Goal: Task Accomplishment & Management: Complete application form

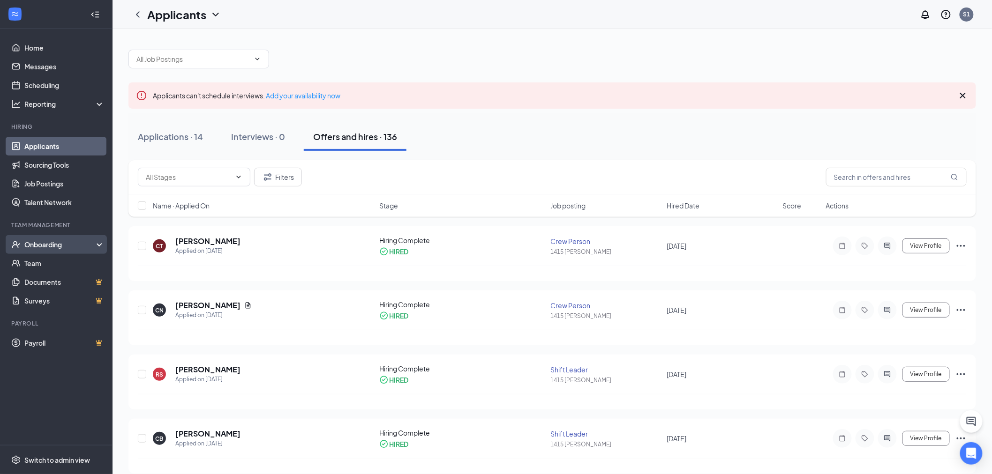
click at [77, 246] on div "Onboarding" at bounding box center [60, 244] width 72 height 9
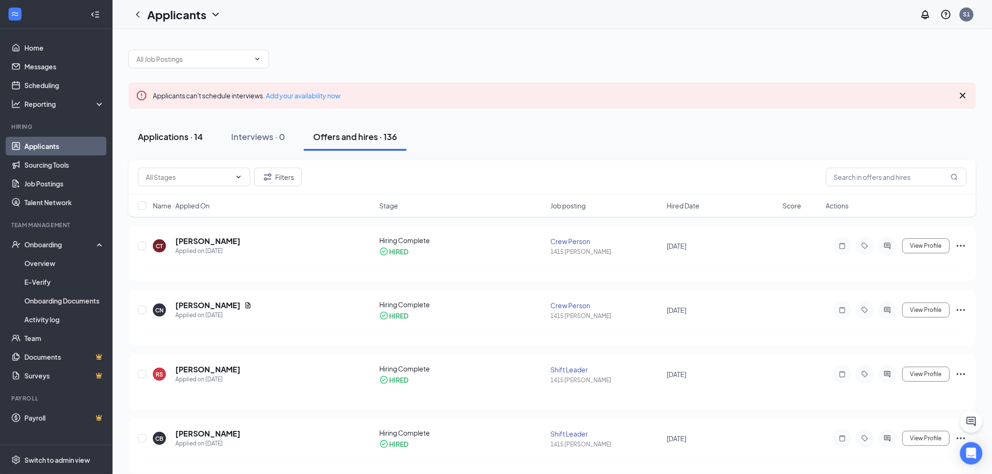
click at [184, 133] on div "Applications · 14" at bounding box center [170, 137] width 65 height 12
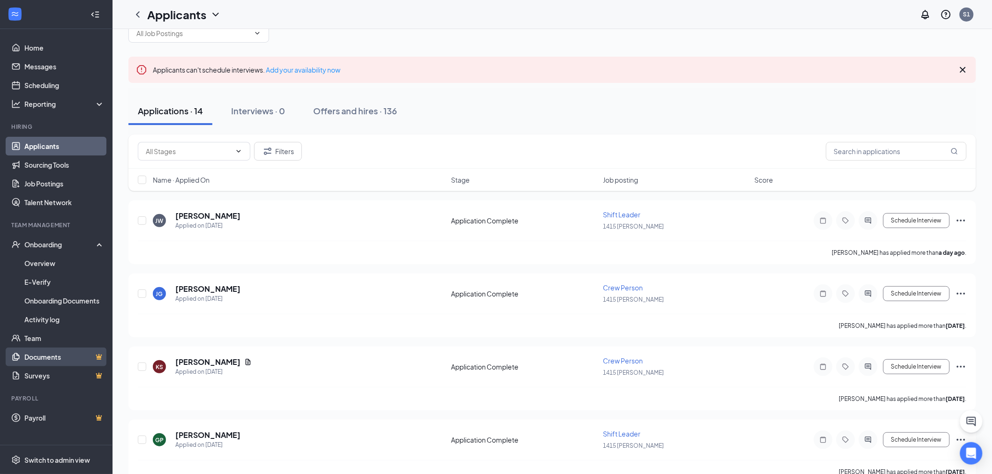
scroll to position [52, 0]
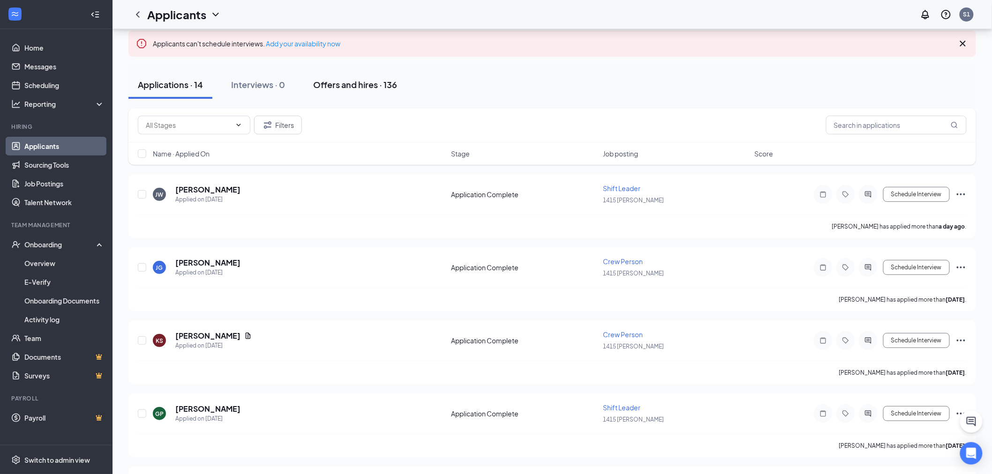
click at [356, 86] on div "Offers and hires · 136" at bounding box center [355, 85] width 84 height 12
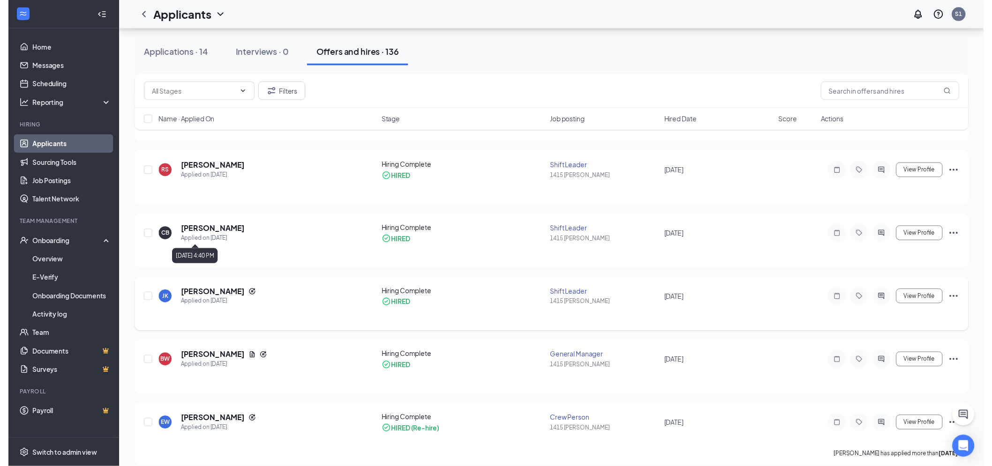
scroll to position [208, 0]
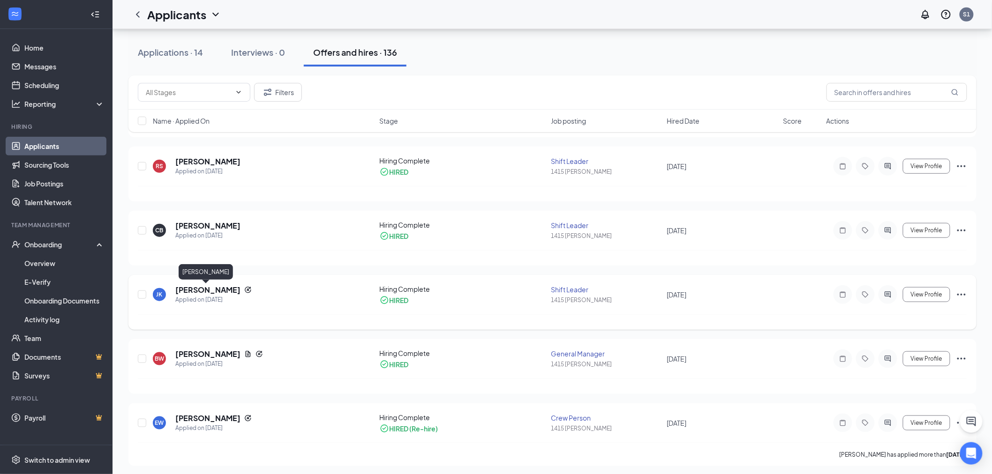
click at [210, 293] on h5 "[PERSON_NAME]" at bounding box center [207, 290] width 65 height 10
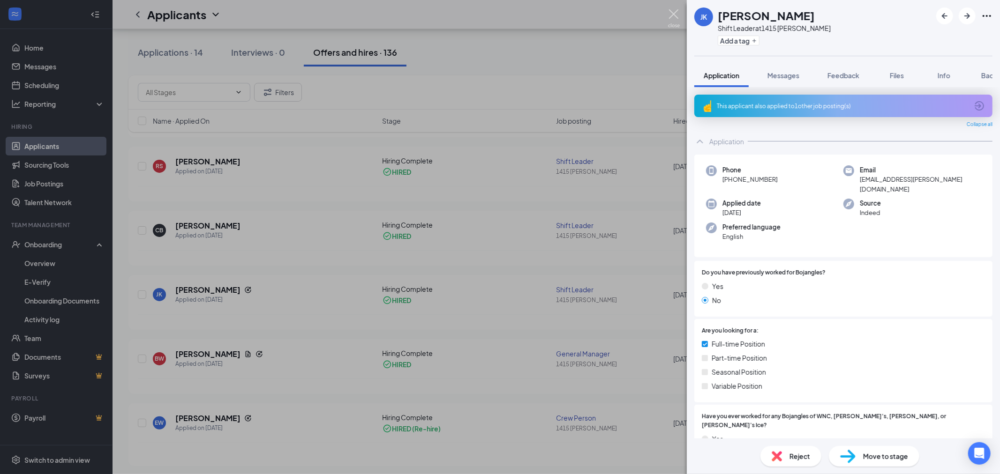
click at [673, 17] on img at bounding box center [674, 18] width 12 height 18
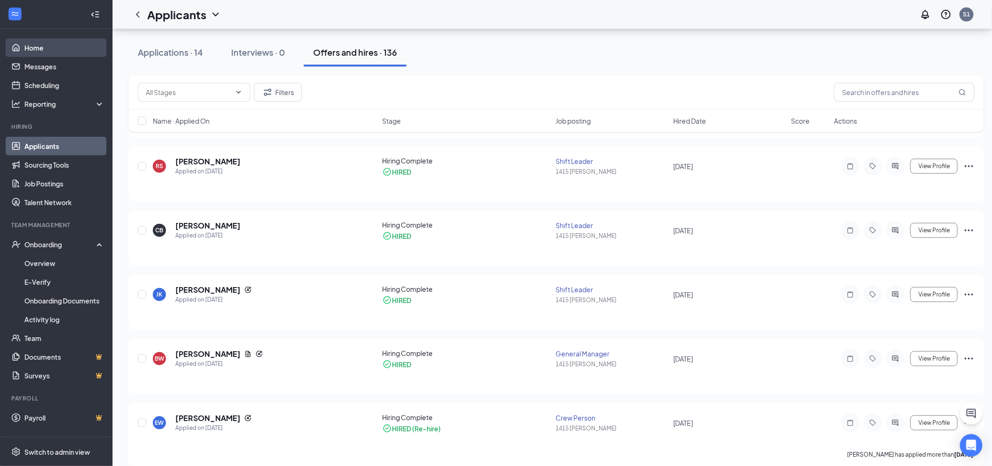
click at [43, 48] on link "Home" at bounding box center [64, 47] width 80 height 19
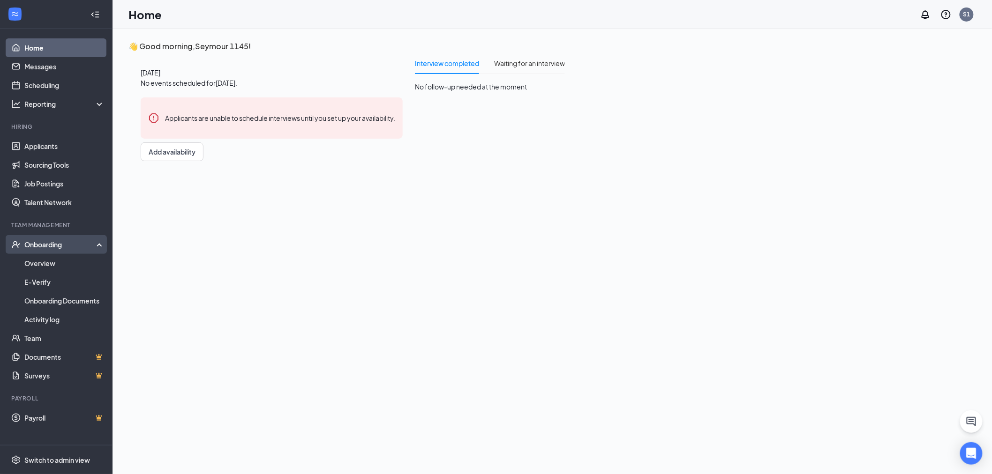
click at [60, 246] on div "Onboarding" at bounding box center [60, 244] width 72 height 9
click at [55, 242] on div "Onboarding" at bounding box center [60, 244] width 72 height 9
click at [37, 264] on link "Overview" at bounding box center [64, 263] width 80 height 19
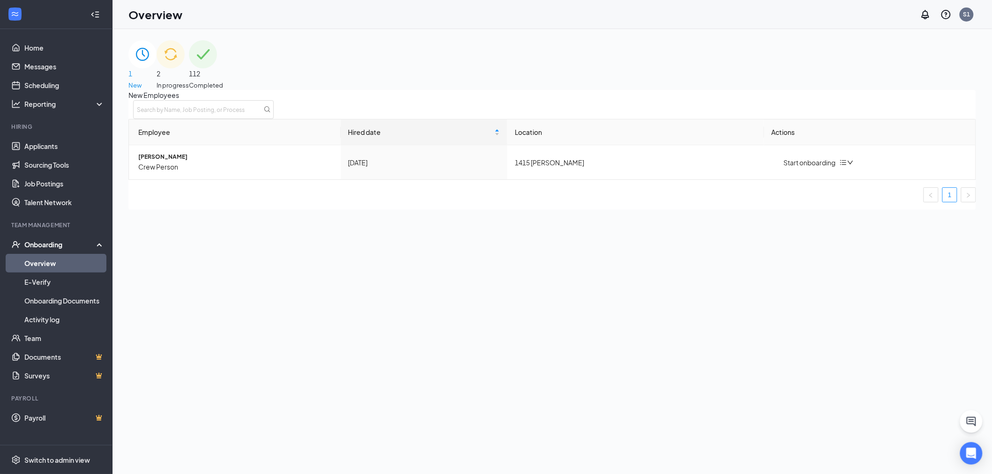
click at [189, 68] on div "2 In progress" at bounding box center [173, 65] width 32 height 50
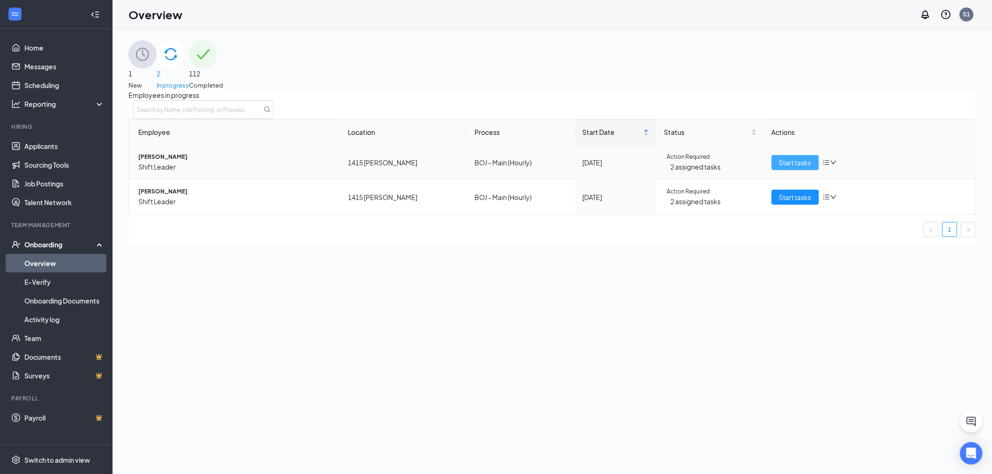
click at [795, 168] on span "Start tasks" at bounding box center [795, 163] width 32 height 10
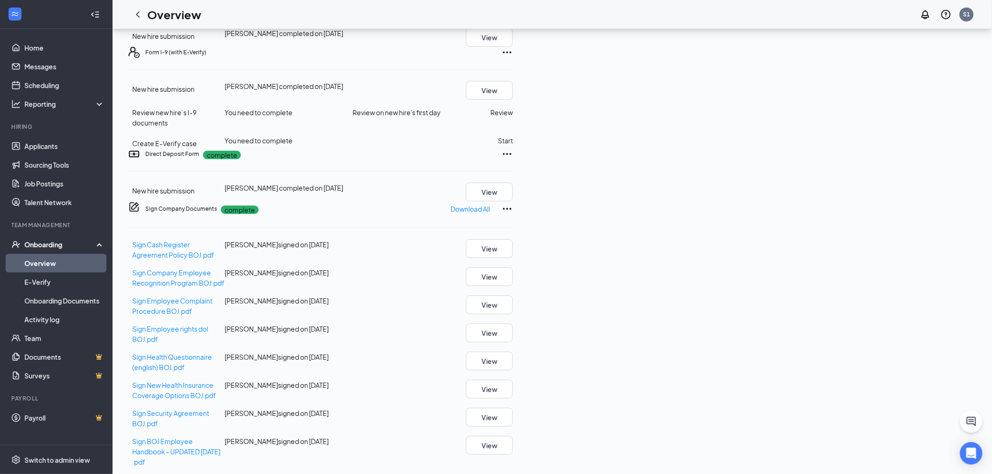
scroll to position [160, 0]
click at [513, 119] on button "Review" at bounding box center [501, 113] width 23 height 10
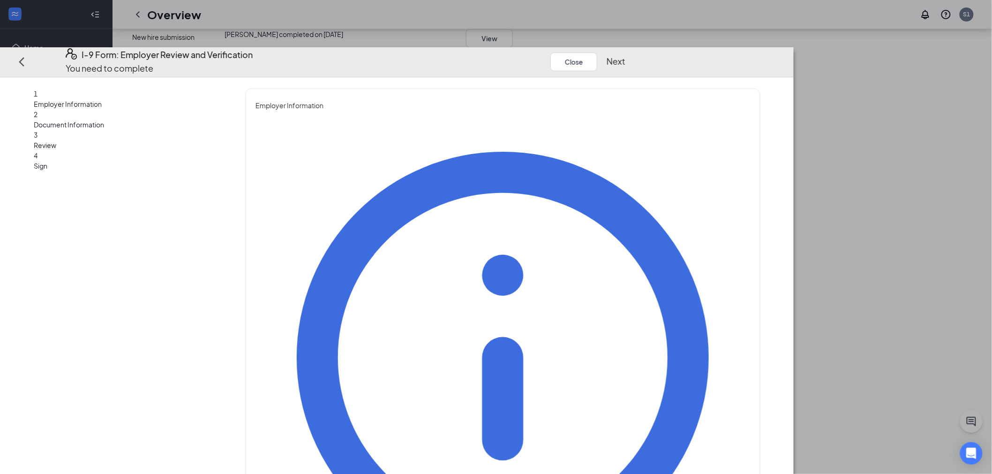
drag, startPoint x: 460, startPoint y: 152, endPoint x: 474, endPoint y: 162, distance: 16.9
type input "t"
type input "[PERSON_NAME]"
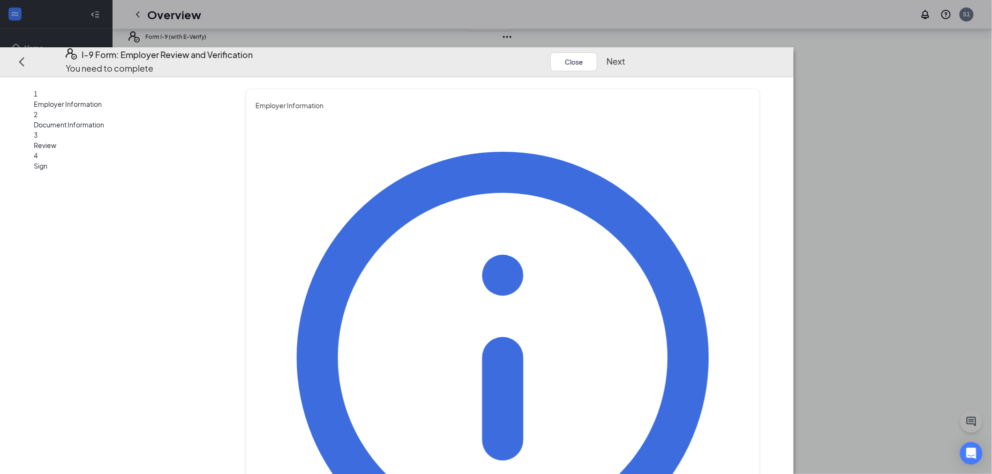
type input "General Manager"
type input "[EMAIL_ADDRESS][DOMAIN_NAME]"
type input "8652864227"
click at [625, 55] on button "Next" at bounding box center [616, 61] width 19 height 13
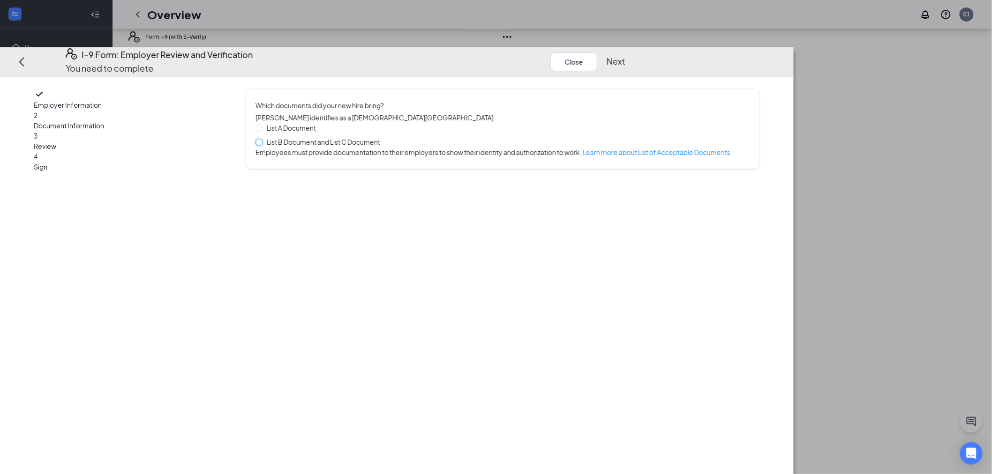
click at [262, 139] on input "List B Document and List C Document" at bounding box center [258, 142] width 7 height 7
radio input "true"
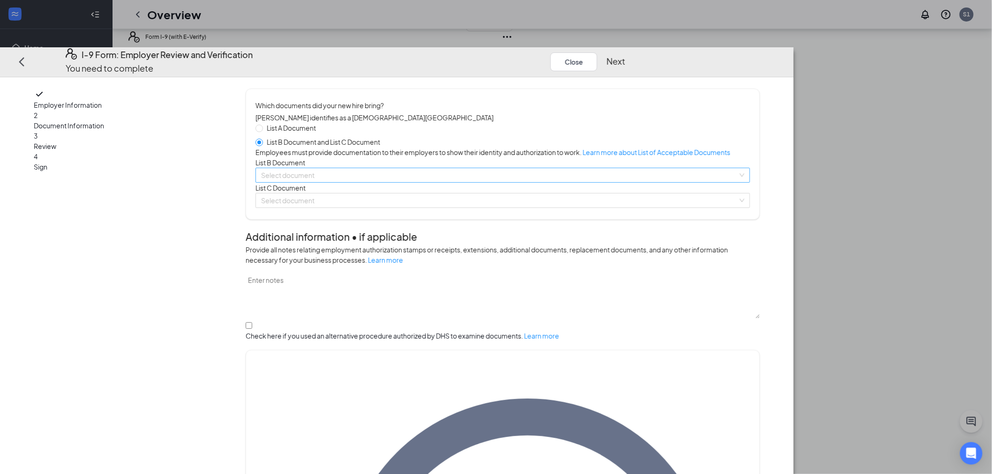
click at [384, 182] on input "search" at bounding box center [499, 175] width 477 height 14
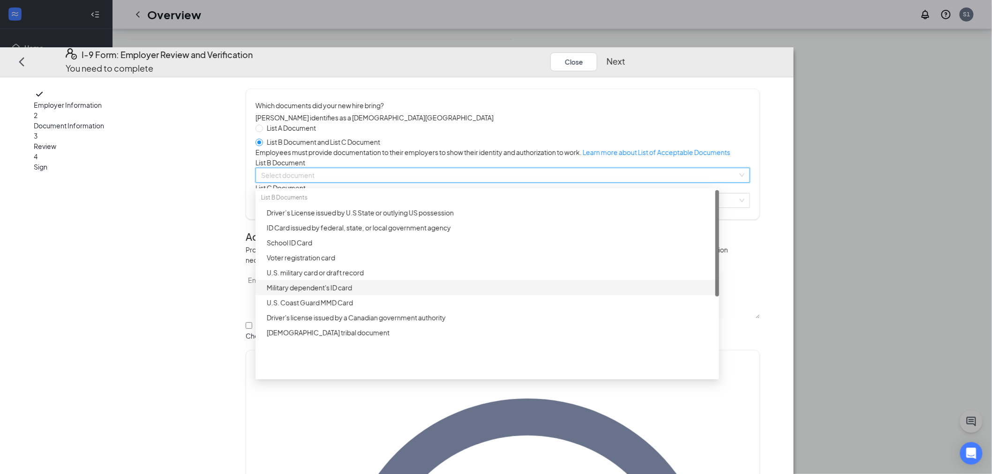
scroll to position [108, 0]
click at [441, 218] on div "Driver’s License issued by U.S State or outlying US possession" at bounding box center [490, 213] width 447 height 10
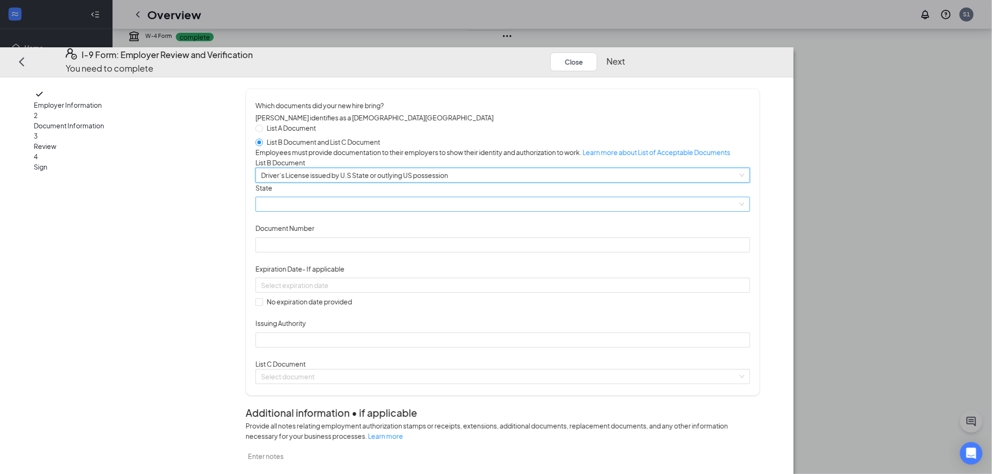
click at [469, 212] on span at bounding box center [502, 205] width 483 height 14
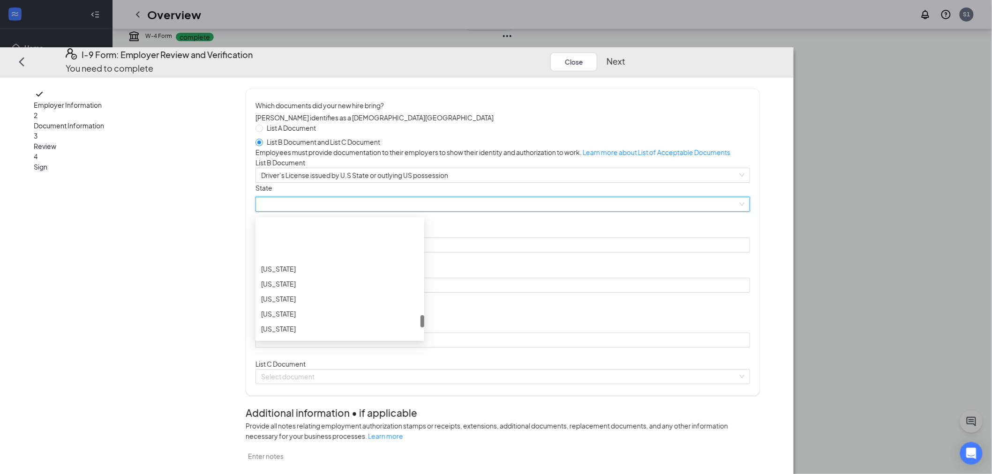
scroll to position [938, 0]
click at [416, 267] on div "[US_STATE]" at bounding box center [340, 261] width 158 height 10
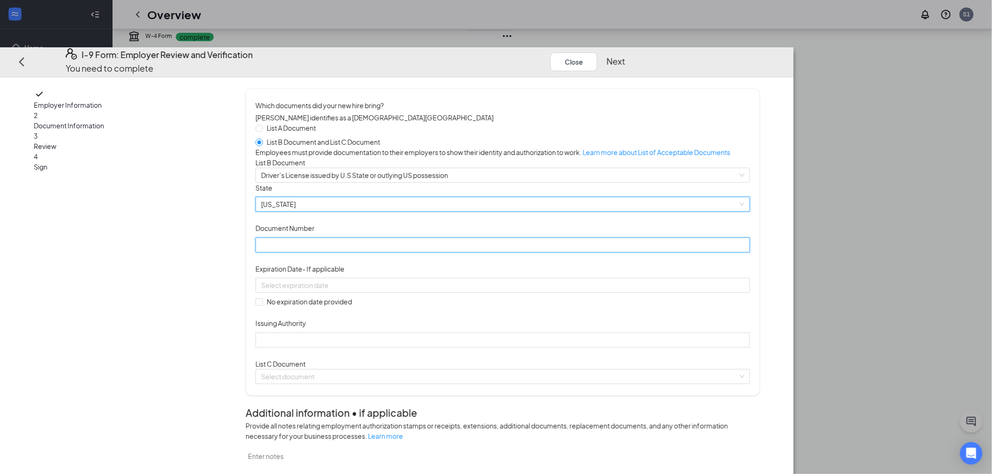
click at [446, 253] on input "Document Number" at bounding box center [502, 245] width 495 height 15
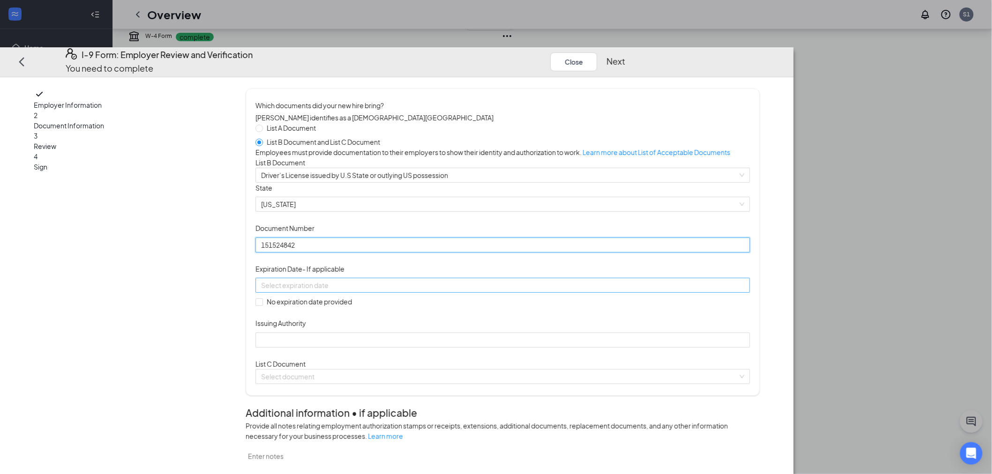
type input "151524842"
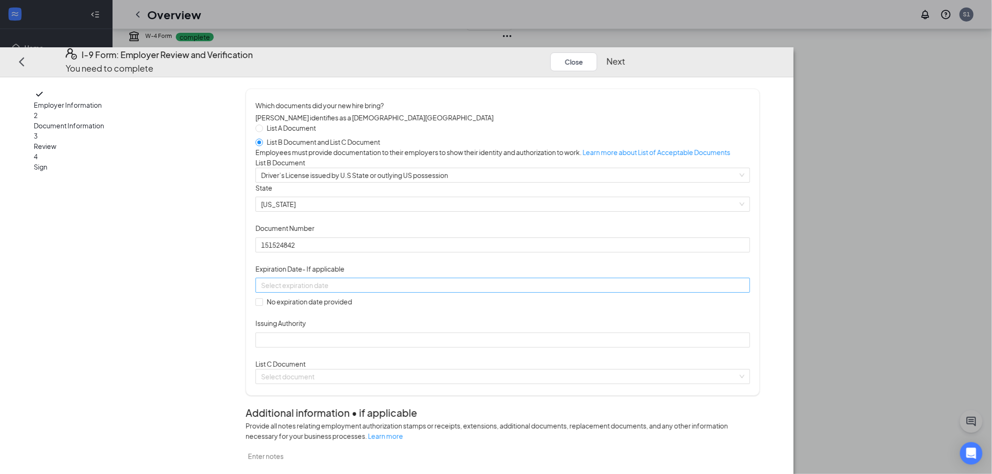
click at [389, 291] on input at bounding box center [501, 285] width 481 height 10
click at [373, 420] on div "11" at bounding box center [373, 421] width 11 height 11
type input "[DATE]"
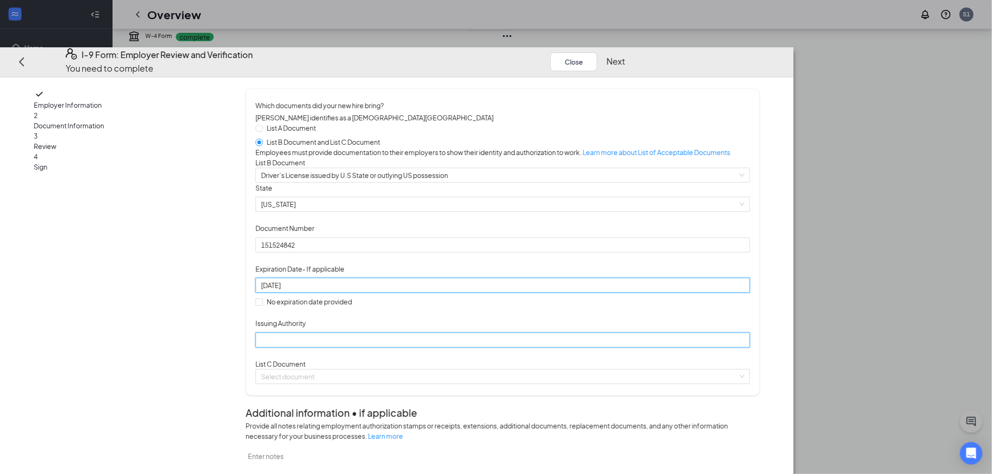
click at [396, 348] on input "Issuing Authority" at bounding box center [502, 340] width 495 height 15
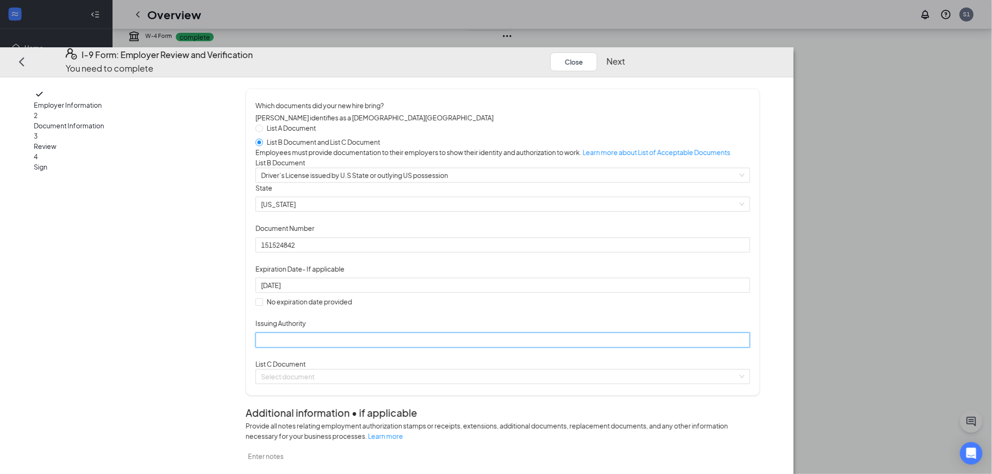
type input "[US_STATE]"
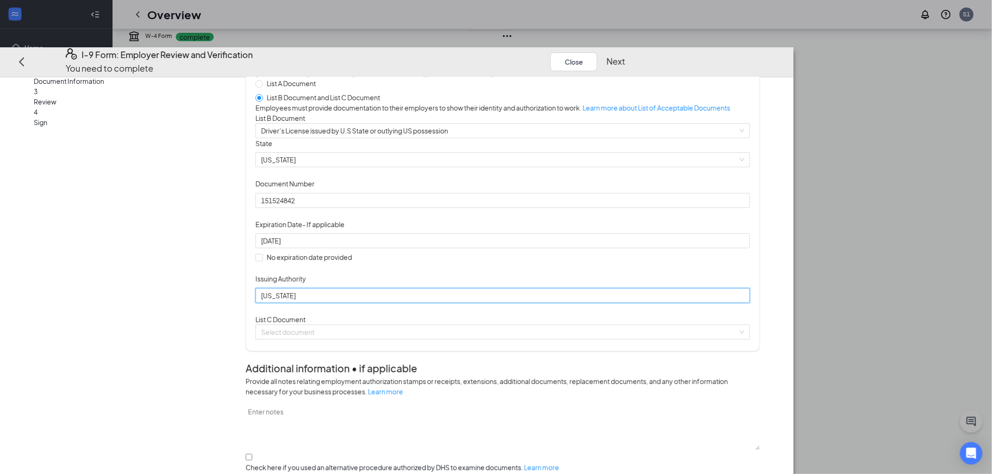
scroll to position [208, 0]
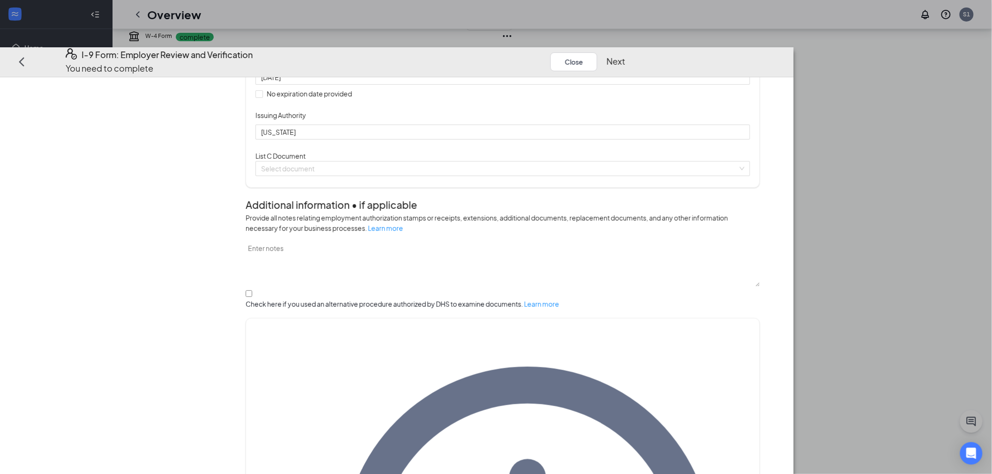
click at [511, 176] on div "List C Document Select document" at bounding box center [502, 163] width 495 height 25
click at [517, 176] on input "search" at bounding box center [499, 169] width 477 height 14
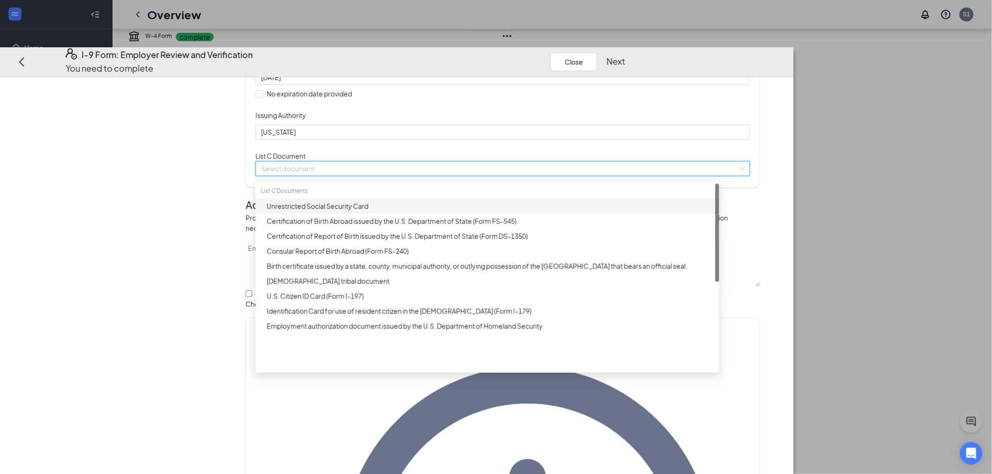
click at [467, 211] on div "Unrestricted Social Security Card" at bounding box center [490, 206] width 447 height 10
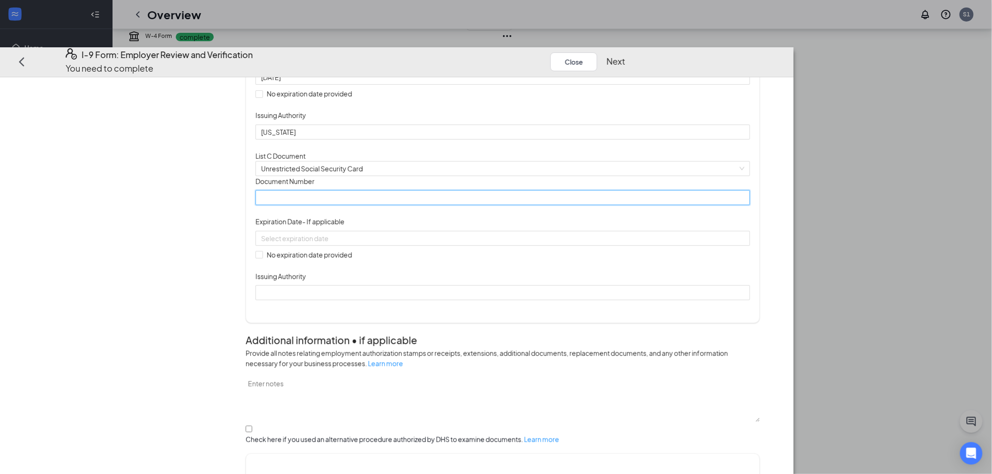
click at [453, 205] on input "Document Number" at bounding box center [502, 197] width 495 height 15
type input "104781037"
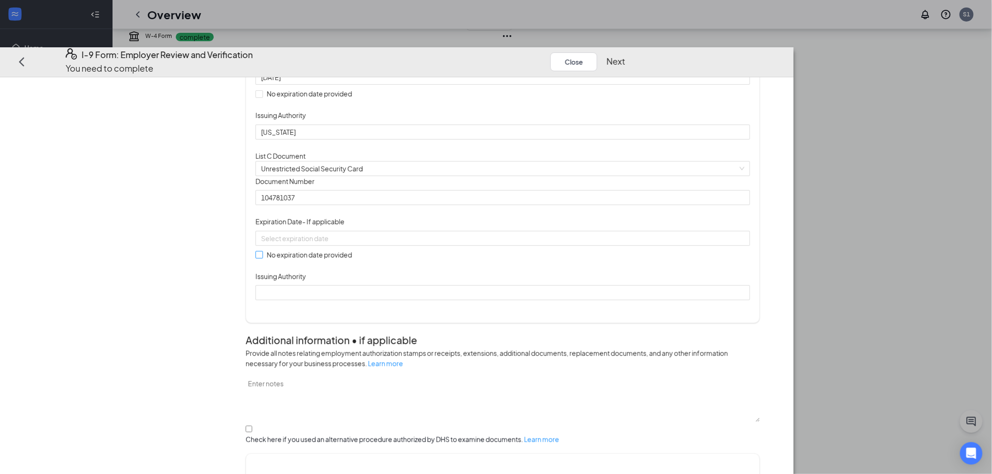
click at [262, 258] on input "No expiration date provided" at bounding box center [258, 255] width 7 height 7
checkbox input "true"
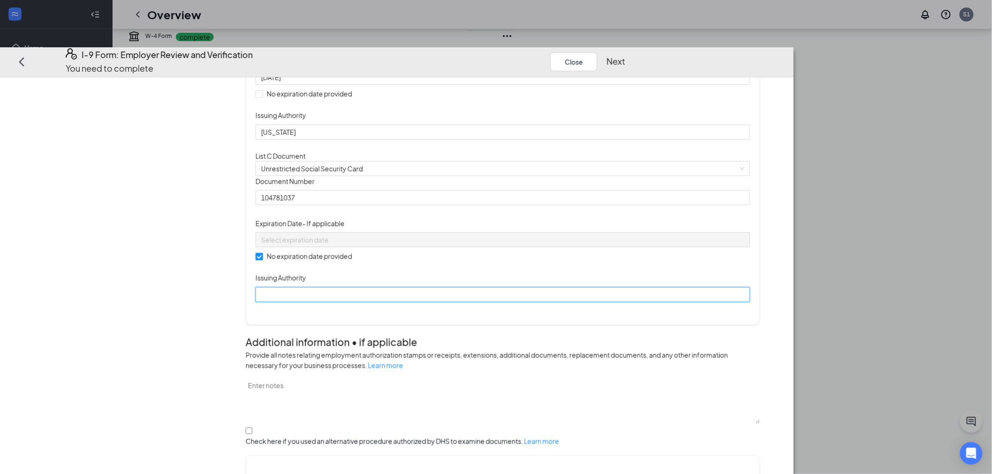
click at [392, 302] on input "Issuing Authority" at bounding box center [502, 294] width 495 height 15
type input "Social Security Administration"
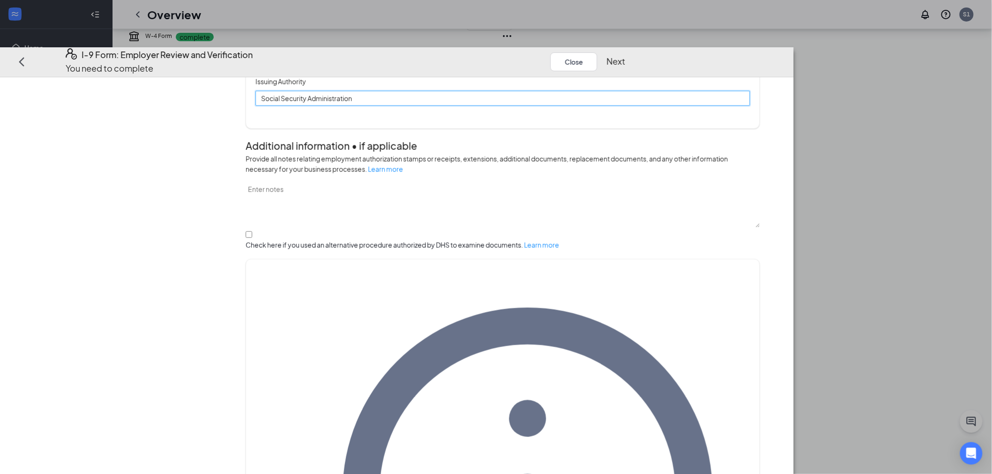
scroll to position [405, 0]
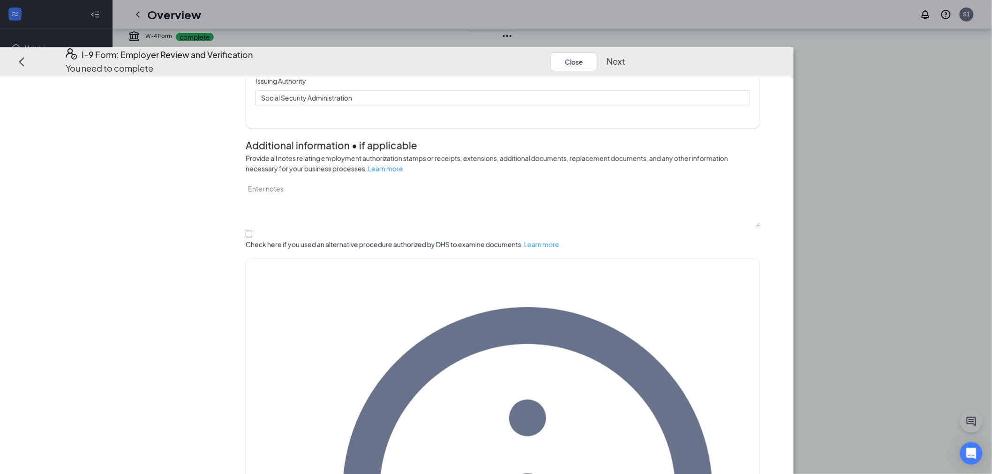
click at [625, 55] on button "Next" at bounding box center [616, 61] width 19 height 13
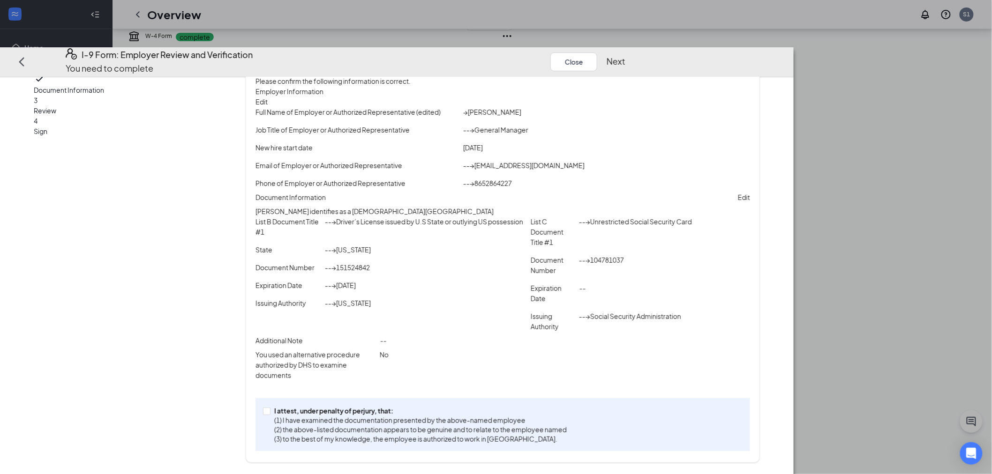
scroll to position [68, 0]
click at [373, 409] on label "I attest, under penalty of [PERSON_NAME], that: (1) I have examined the documen…" at bounding box center [417, 425] width 308 height 38
click at [270, 409] on input "I attest, under penalty of [PERSON_NAME], that: (1) I have examined the documen…" at bounding box center [266, 411] width 7 height 7
checkbox input "true"
drag, startPoint x: 821, startPoint y: 23, endPoint x: 824, endPoint y: 28, distance: 5.5
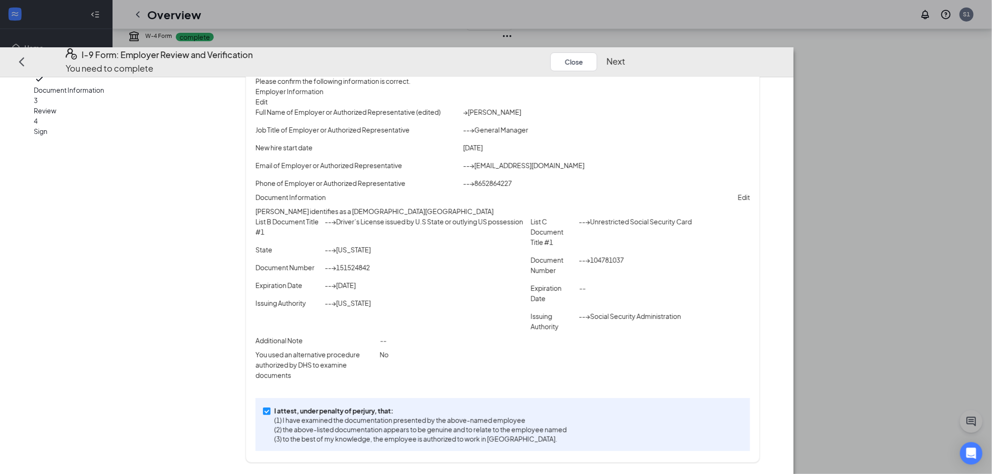
click at [625, 55] on button "Next" at bounding box center [616, 61] width 19 height 13
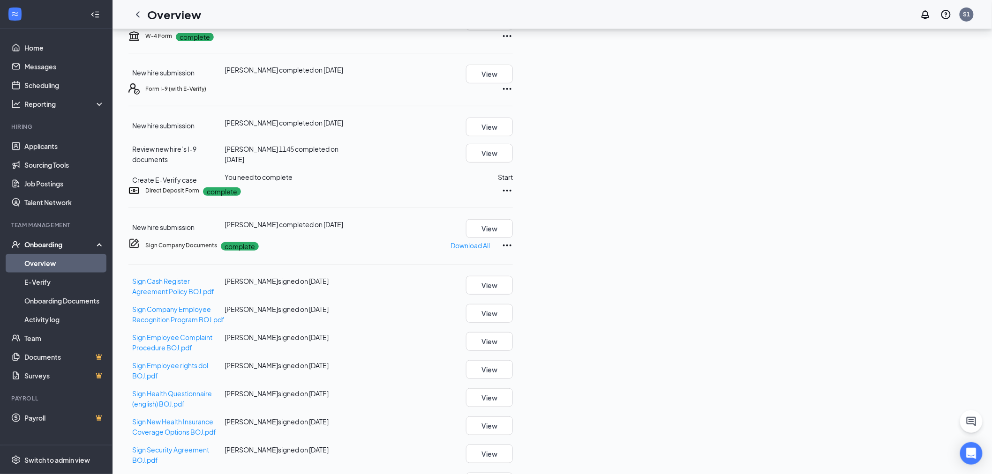
click at [513, 182] on button "Start" at bounding box center [505, 177] width 15 height 10
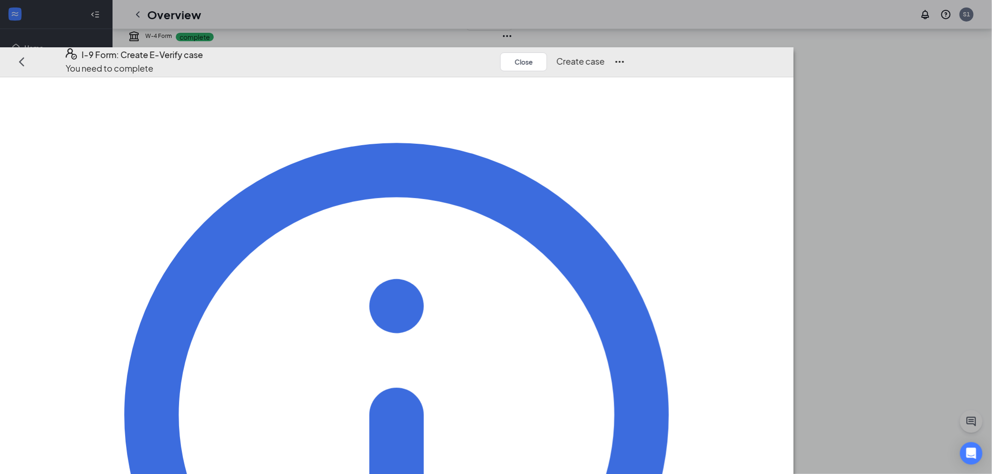
click at [605, 55] on button "Create case" at bounding box center [580, 61] width 48 height 13
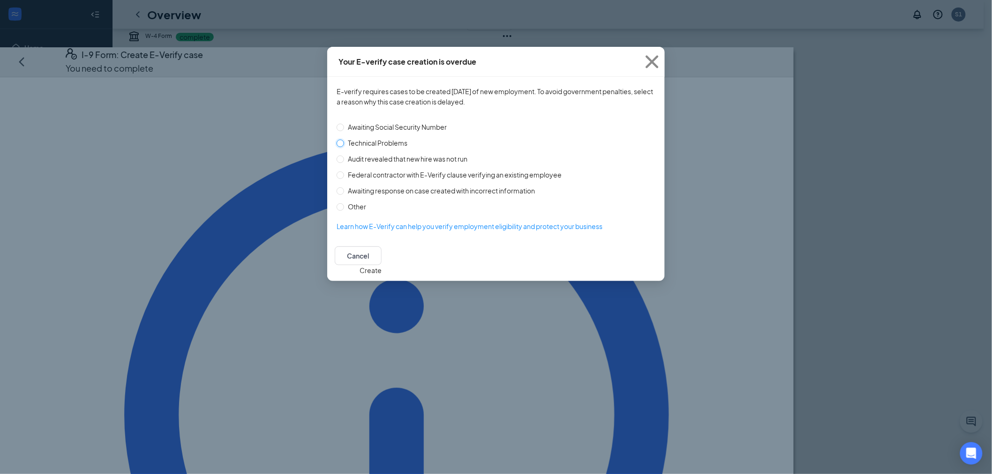
click at [342, 140] on input "Technical Problems" at bounding box center [341, 144] width 8 height 8
radio input "true"
click at [382, 265] on button "Create" at bounding box center [371, 270] width 22 height 10
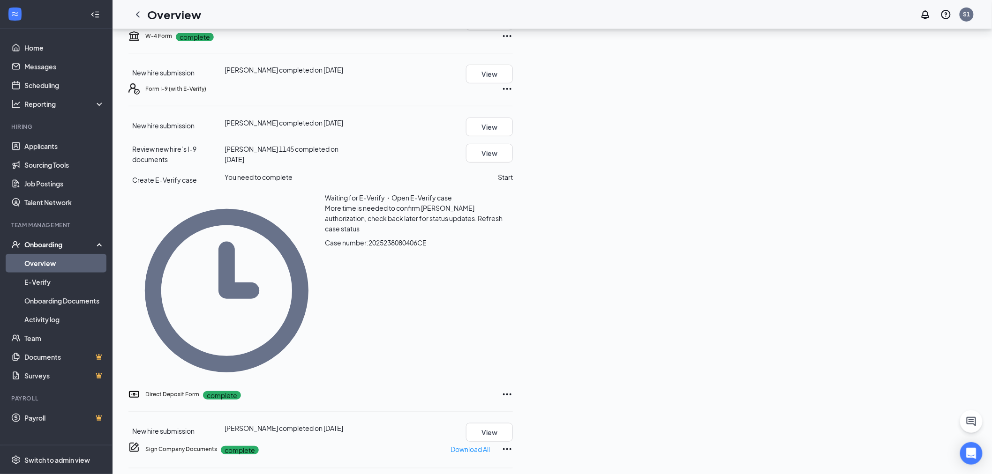
click at [513, 292] on div "New hire submission [PERSON_NAME] completed on [DATE] View Review new hire’s I-…" at bounding box center [320, 253] width 384 height 271
click at [513, 182] on button "Start" at bounding box center [505, 177] width 15 height 10
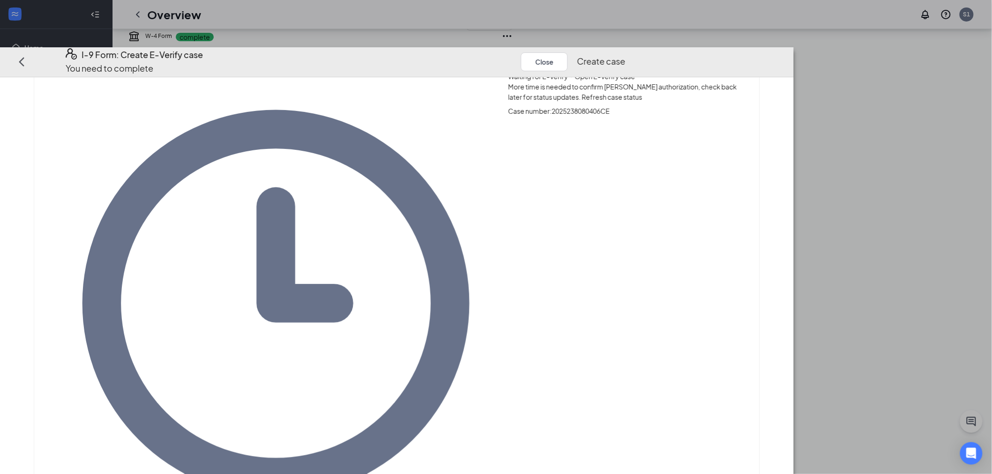
scroll to position [104, 0]
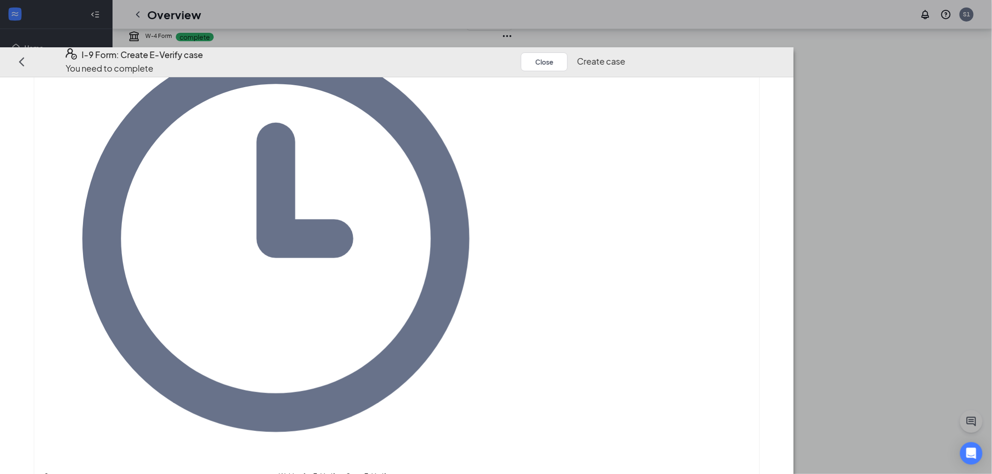
click at [625, 55] on button "Create case" at bounding box center [601, 61] width 48 height 13
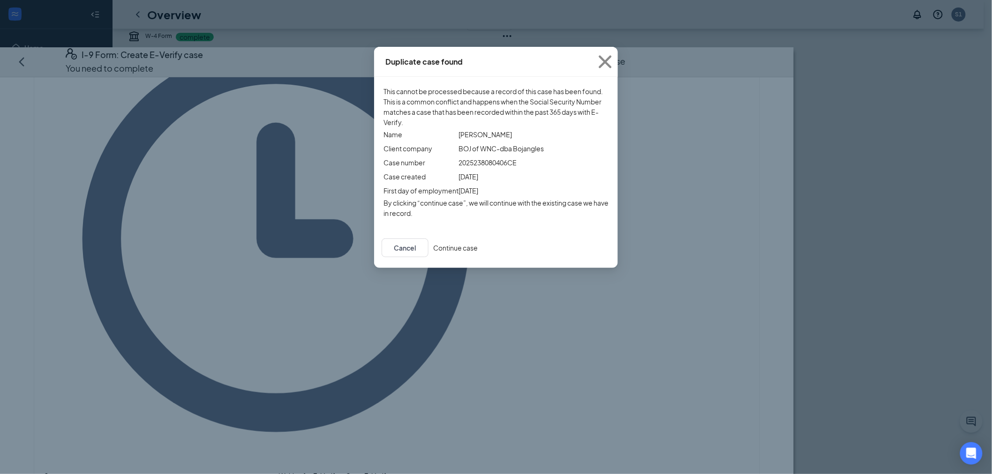
click at [478, 253] on button "Continue case" at bounding box center [455, 248] width 45 height 10
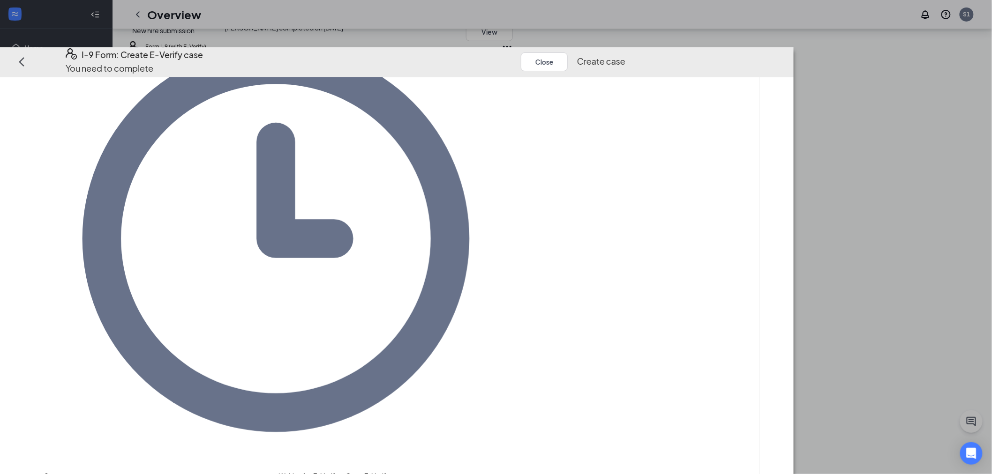
scroll to position [156, 0]
click at [625, 55] on button "Create case" at bounding box center [601, 61] width 48 height 13
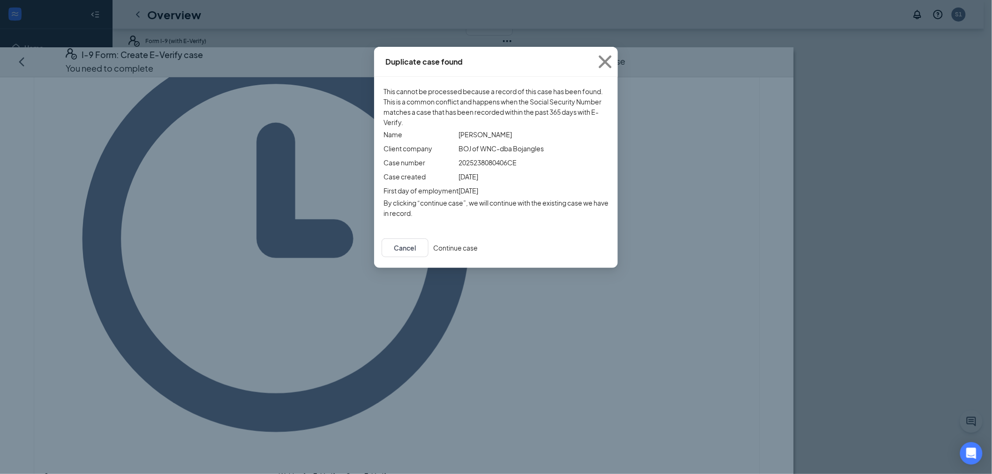
click at [478, 253] on button "Continue case" at bounding box center [455, 248] width 45 height 10
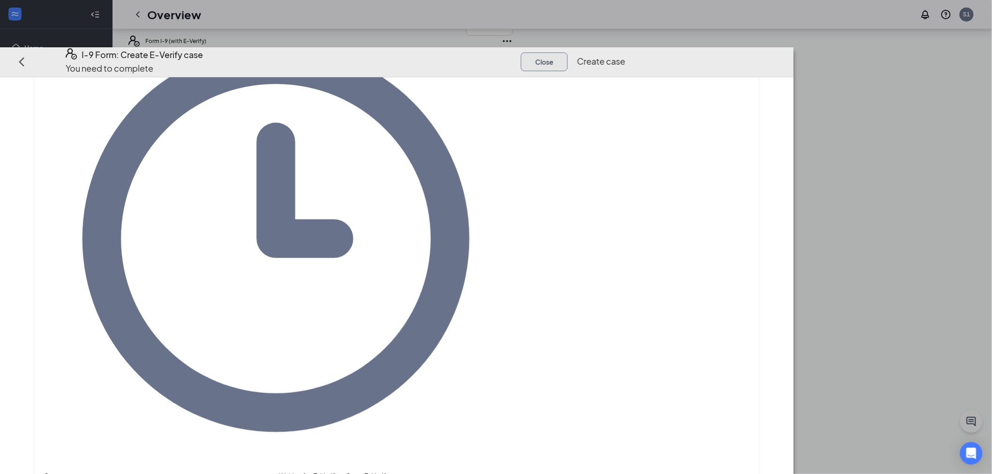
click at [568, 53] on button "Close" at bounding box center [544, 62] width 47 height 19
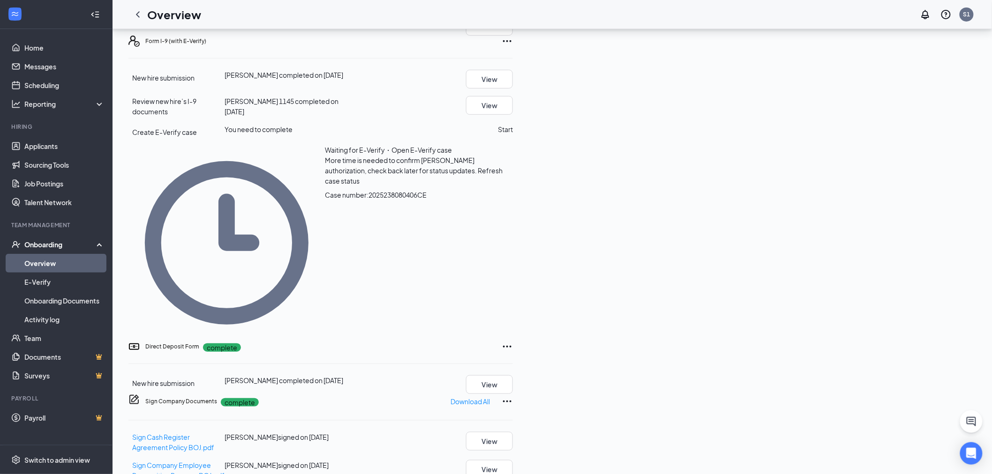
click at [503, 185] on span "Refresh case status" at bounding box center [414, 175] width 178 height 19
